Goal: Communication & Community: Connect with others

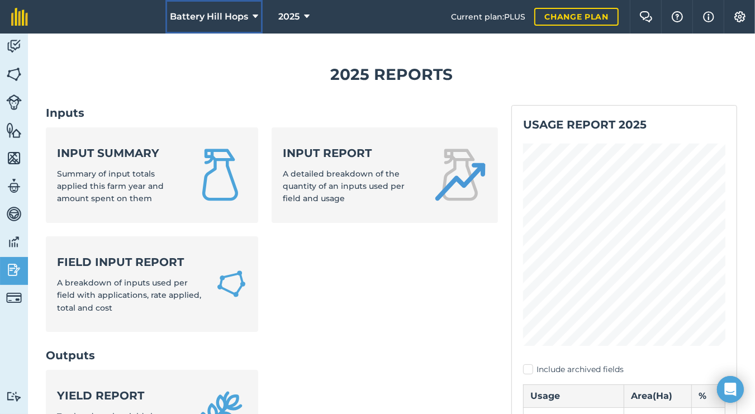
click at [232, 18] on span "Battery Hill Hops" at bounding box center [209, 16] width 78 height 13
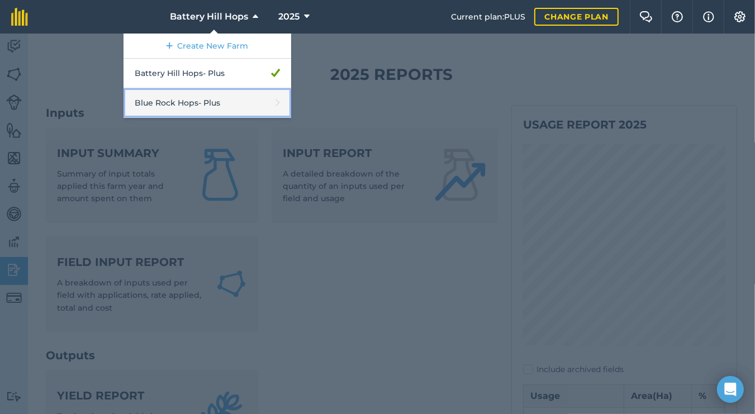
click at [188, 107] on link "Blue Rock Hops - Plus" at bounding box center [207, 103] width 168 height 30
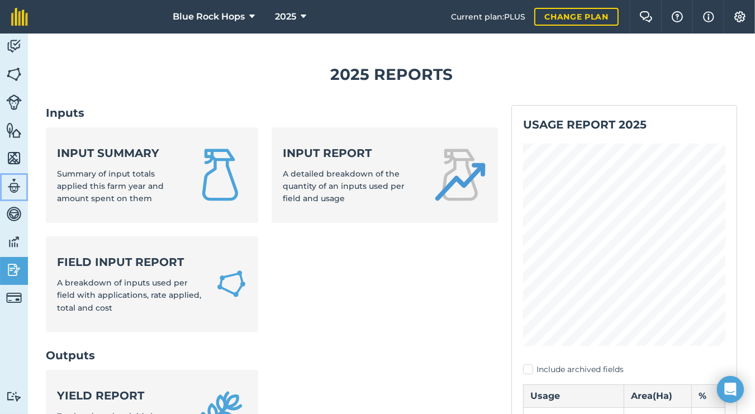
click at [13, 189] on img at bounding box center [14, 186] width 16 height 17
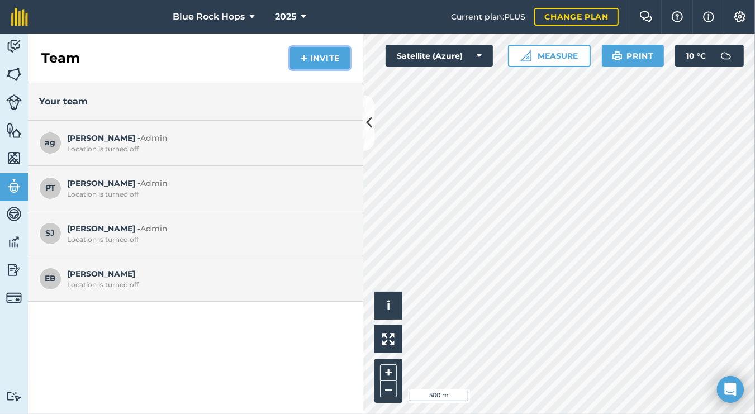
click at [318, 63] on button "Invite" at bounding box center [320, 58] width 60 height 22
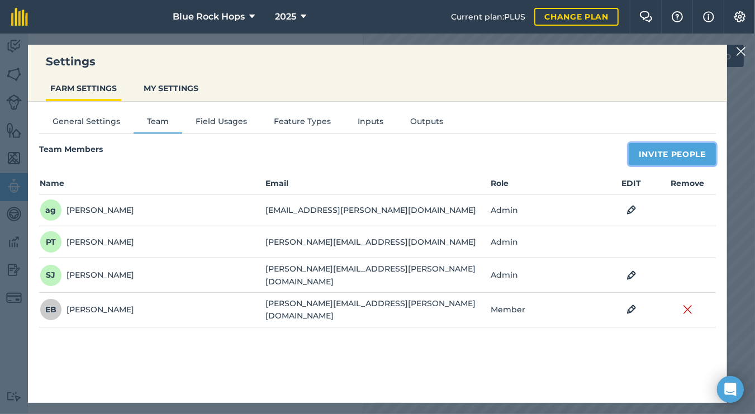
click at [656, 154] on button "Invite People" at bounding box center [671, 154] width 87 height 22
select select "MEMBER"
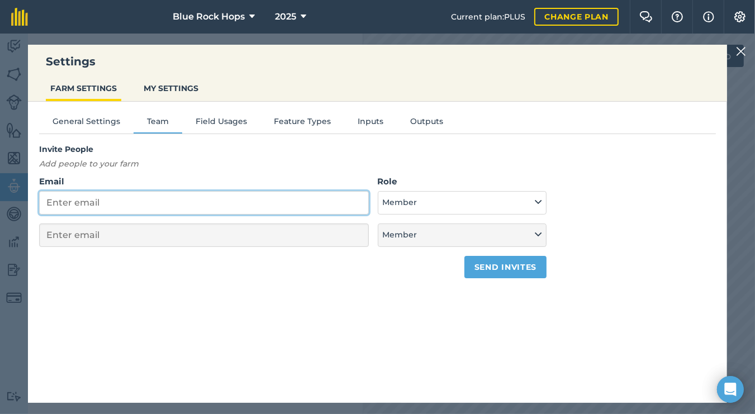
click at [130, 208] on input "Email" at bounding box center [204, 202] width 330 height 23
type input "t"
select select "MEMBER"
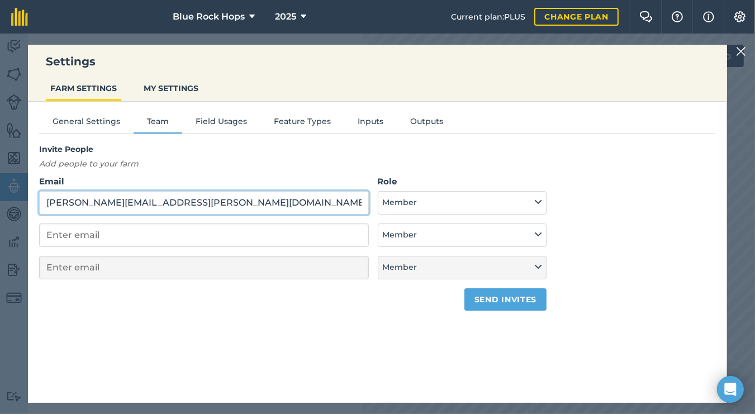
type input "[PERSON_NAME][EMAIL_ADDRESS][PERSON_NAME][DOMAIN_NAME]"
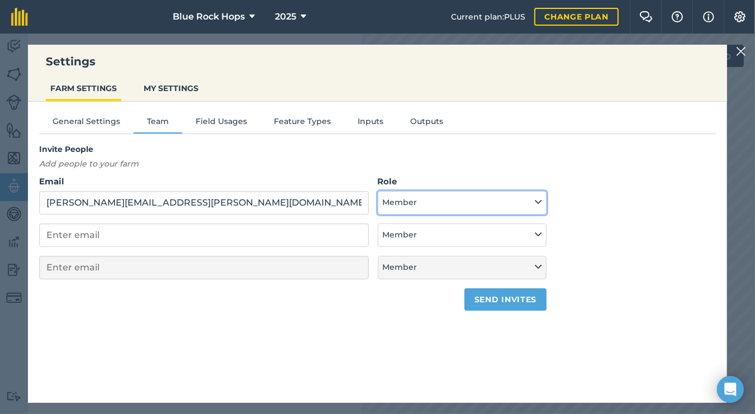
click at [450, 203] on button "Member" at bounding box center [462, 202] width 169 height 23
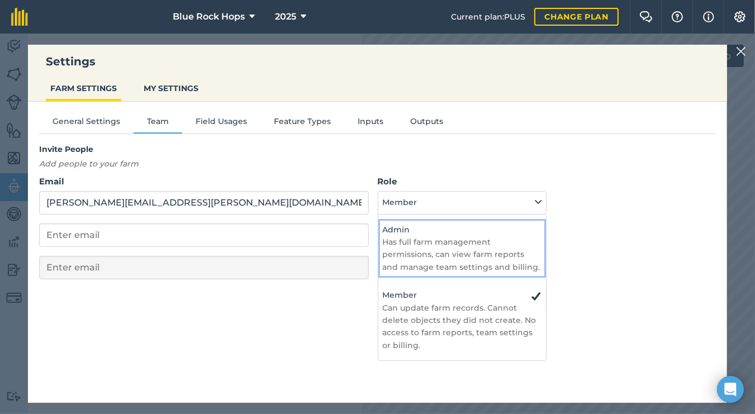
click at [446, 242] on p "Has full farm management permissions, can view farm reports and manage team set…" at bounding box center [462, 254] width 159 height 37
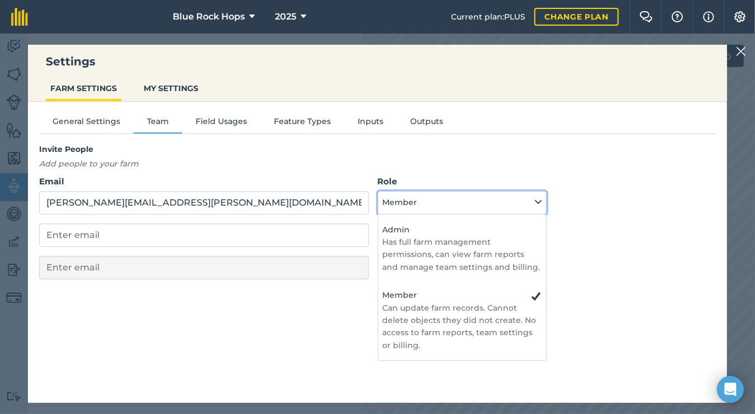
select select "ADMIN"
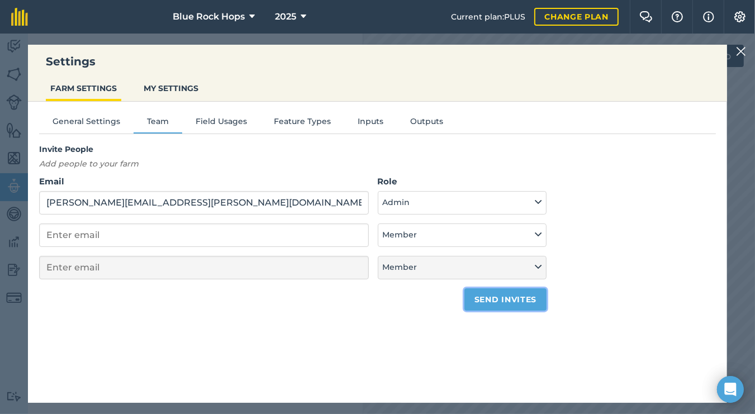
click at [494, 299] on button "Send invites" at bounding box center [505, 299] width 82 height 22
click at [257, 167] on p "Add people to your farm" at bounding box center [292, 164] width 507 height 12
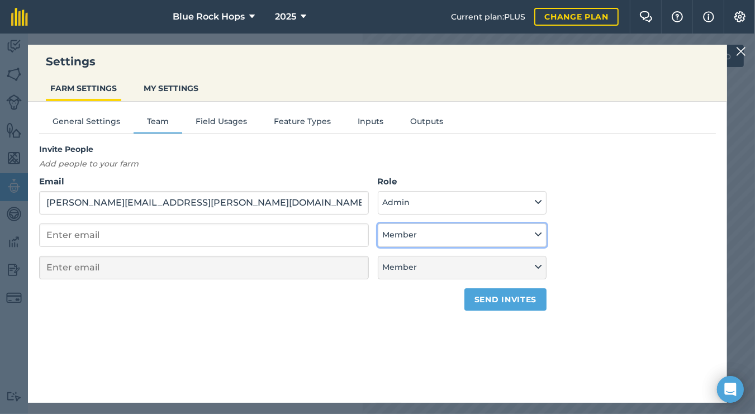
click at [535, 232] on button "Member" at bounding box center [462, 234] width 169 height 23
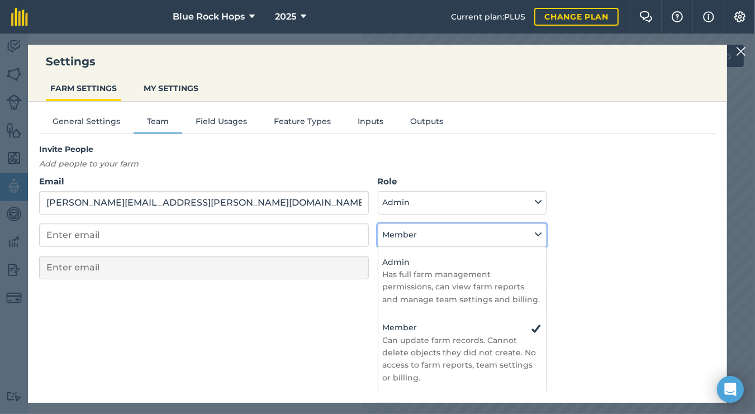
click at [535, 232] on button "Member" at bounding box center [462, 234] width 169 height 23
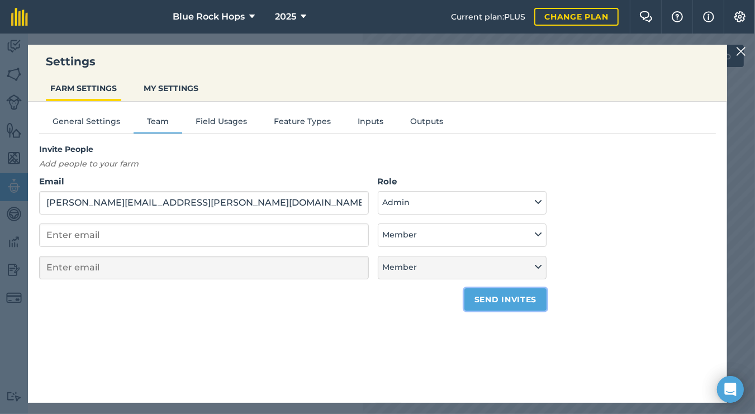
click at [512, 296] on button "Send invites" at bounding box center [505, 299] width 82 height 22
